Goal: Task Accomplishment & Management: Manage account settings

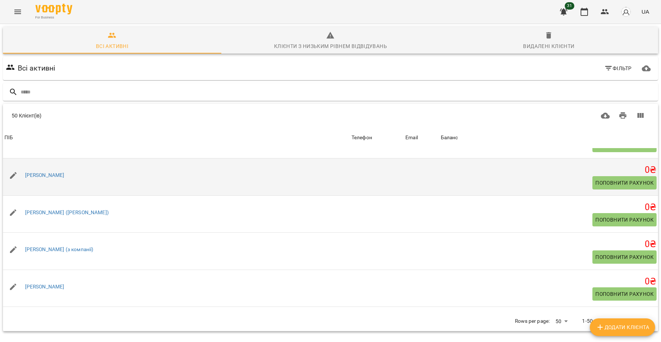
scroll to position [737, 0]
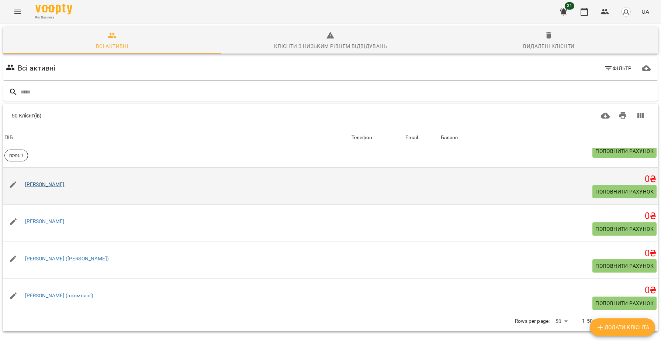
click at [52, 187] on link "[PERSON_NAME]" at bounding box center [44, 184] width 39 height 6
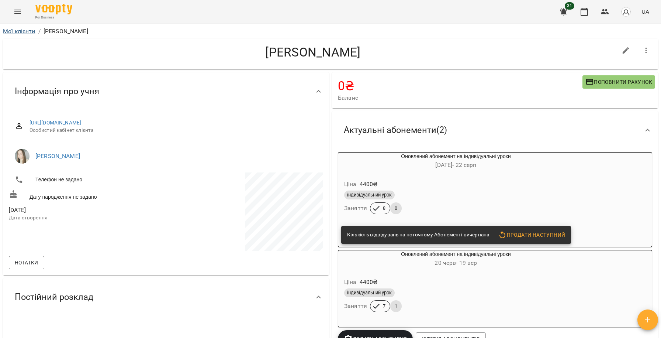
click at [21, 31] on link "Мої клієнти" at bounding box center [19, 31] width 32 height 7
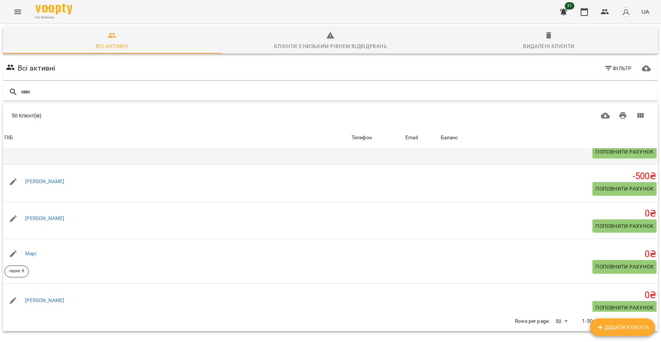
scroll to position [965, 0]
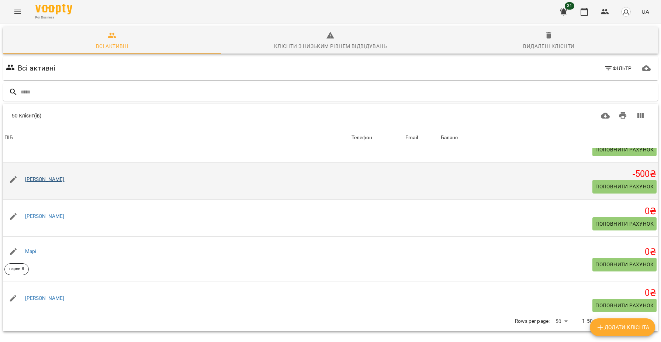
click at [57, 182] on link "[PERSON_NAME]" at bounding box center [44, 179] width 39 height 6
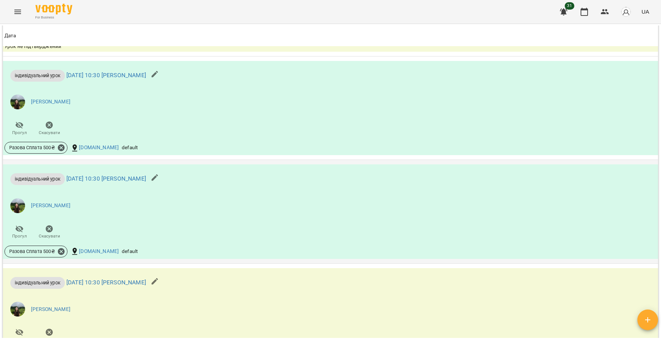
scroll to position [560, 0]
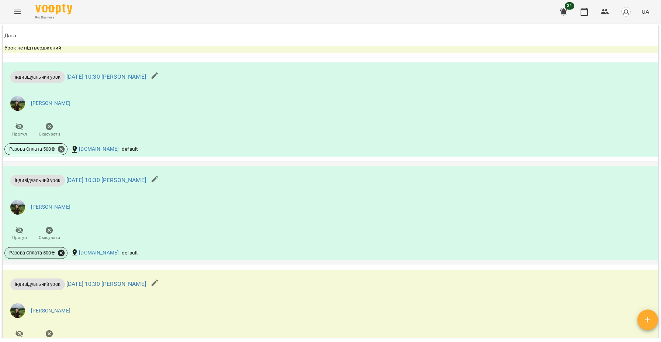
click at [63, 256] on icon at bounding box center [61, 253] width 8 height 8
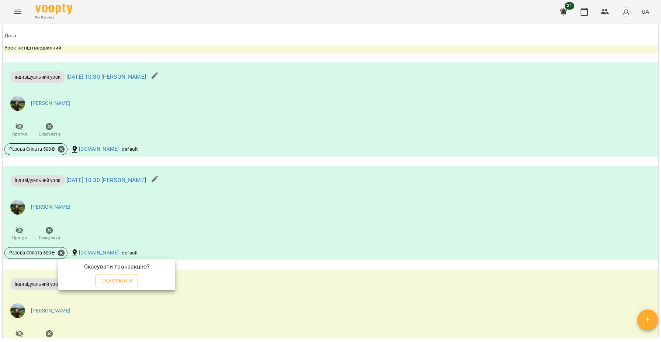
click at [117, 278] on span "Скасувати" at bounding box center [117, 280] width 31 height 9
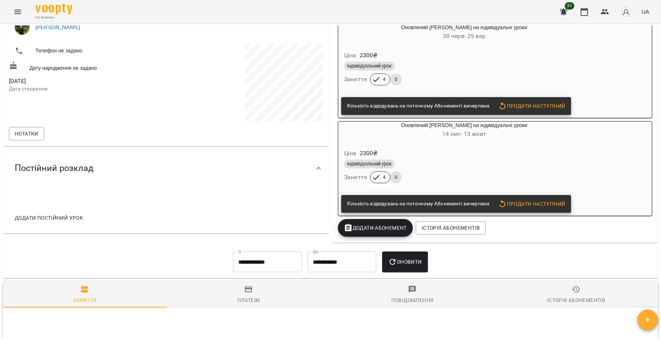
scroll to position [154, 0]
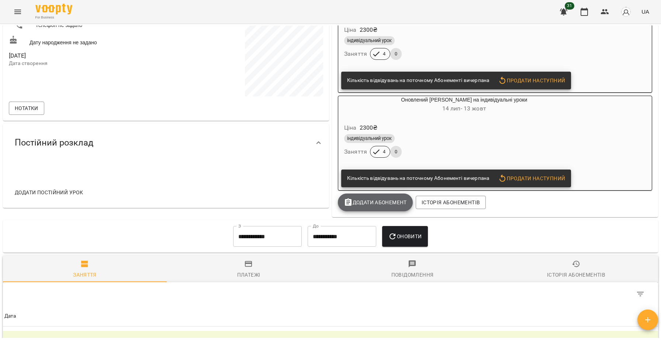
click at [374, 202] on span "Додати Абонемент" at bounding box center [375, 202] width 63 height 9
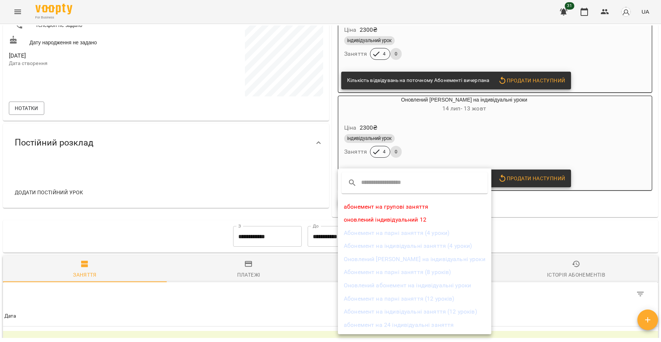
click at [386, 259] on li "Оновлений [PERSON_NAME] на індивідуальні уроки" at bounding box center [415, 258] width 154 height 13
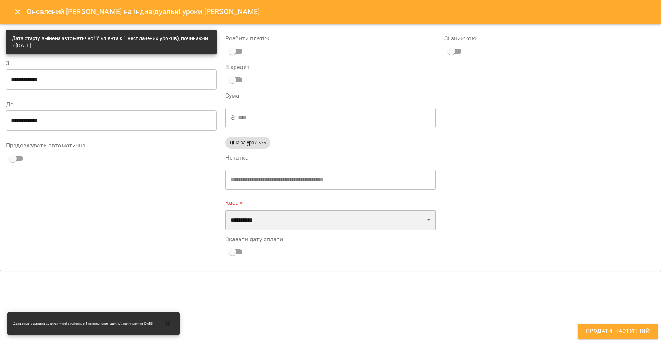
click at [354, 216] on select "**********" at bounding box center [331, 220] width 211 height 21
select select "****"
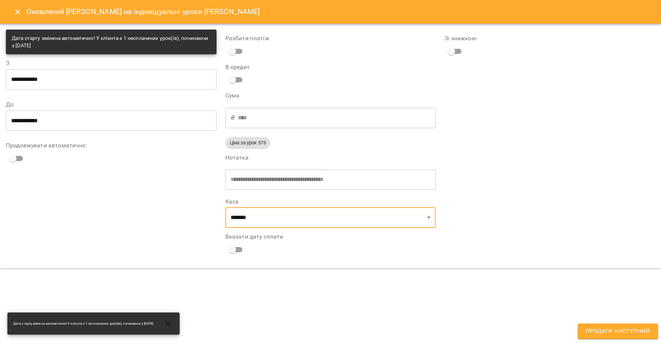
click at [602, 329] on span "Продати наступний" at bounding box center [618, 331] width 64 height 10
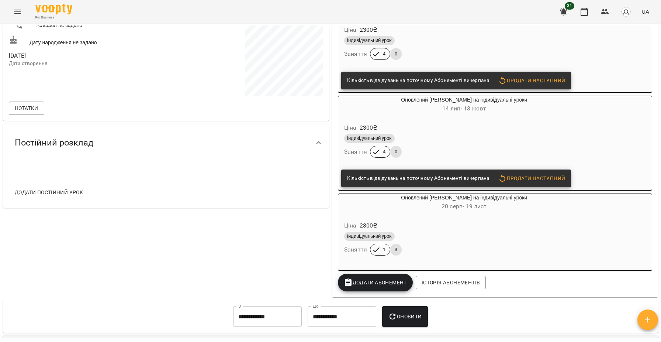
scroll to position [0, 0]
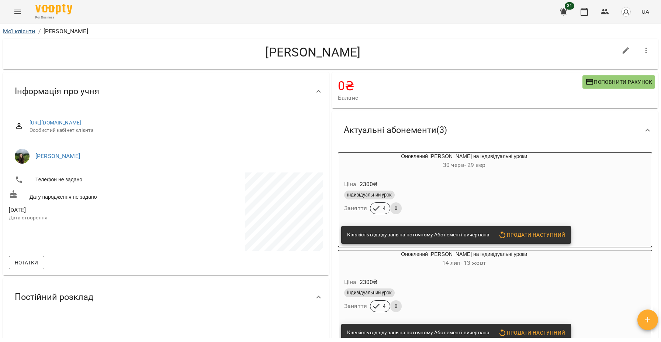
click at [18, 31] on link "Мої клієнти" at bounding box center [19, 31] width 32 height 7
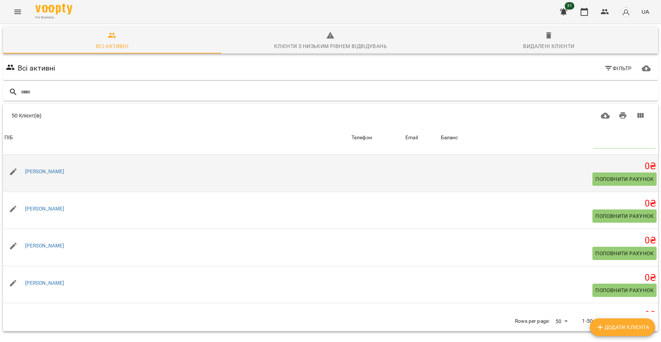
scroll to position [1203, 0]
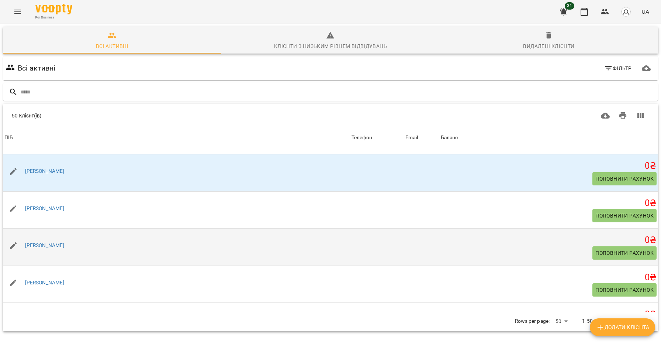
click at [23, 252] on div at bounding box center [13, 245] width 21 height 21
click at [31, 248] on link "[PERSON_NAME]" at bounding box center [44, 245] width 39 height 6
